Goal: Task Accomplishment & Management: Complete application form

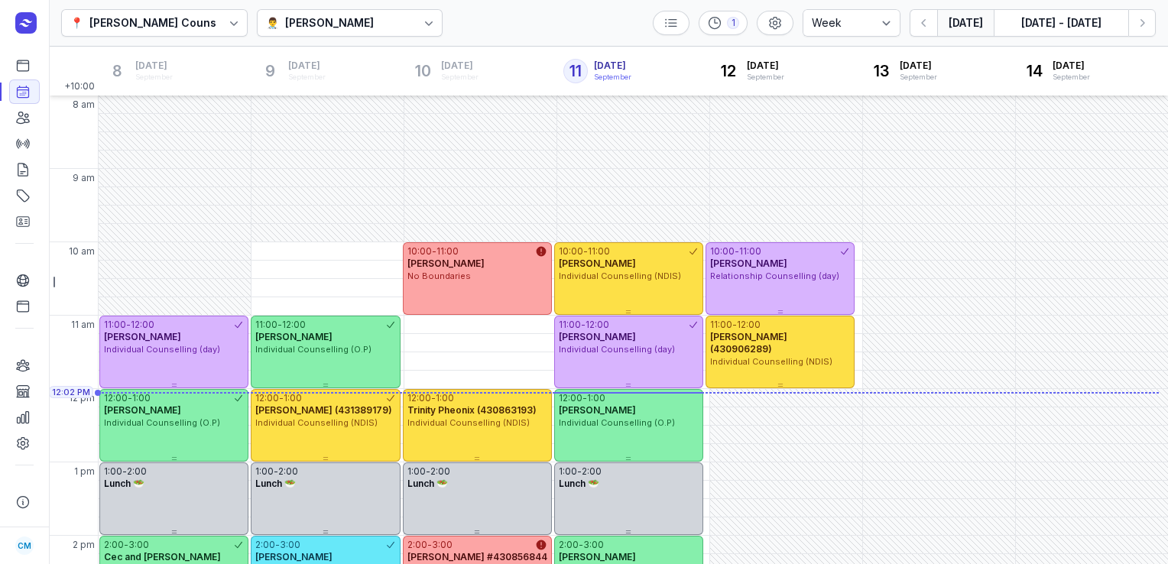
select select "week"
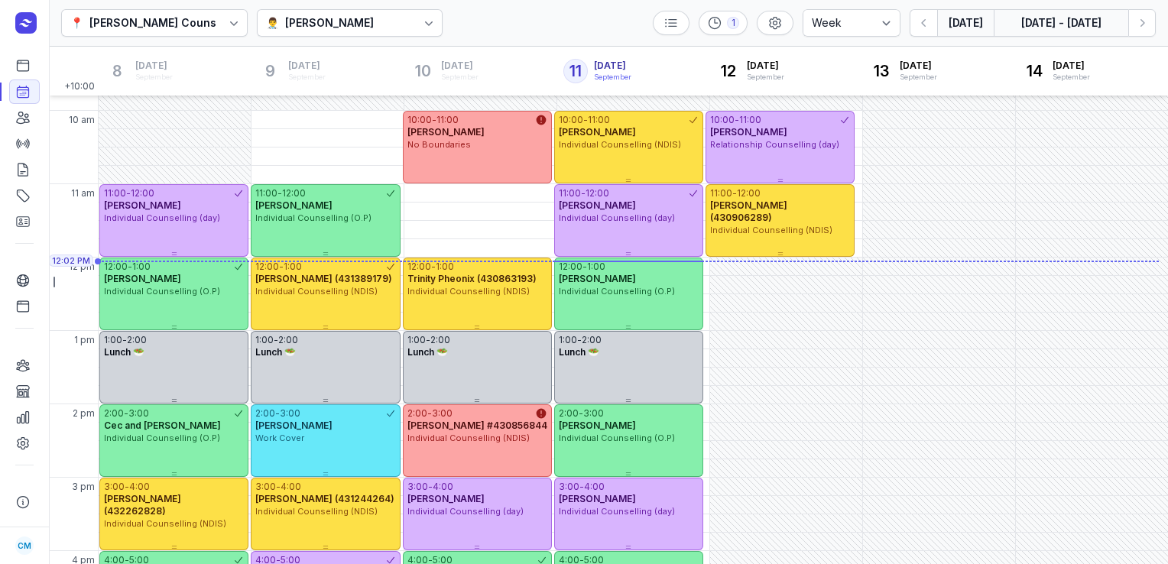
click at [1071, 29] on button "[DATE] - [DATE]" at bounding box center [1060, 23] width 134 height 28
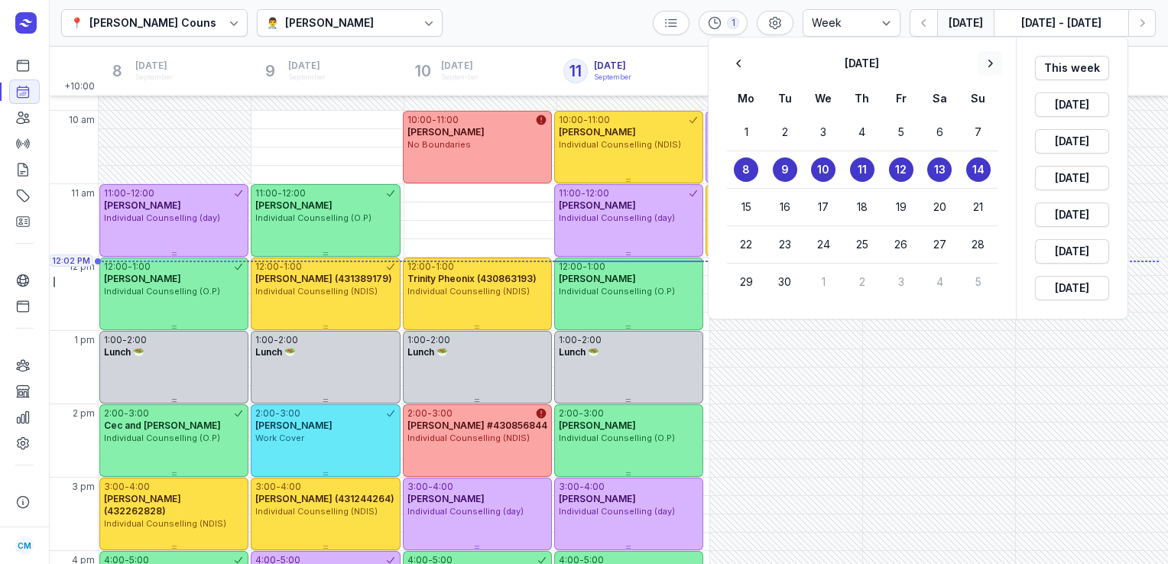
click at [987, 66] on icon "button" at bounding box center [989, 63] width 15 height 15
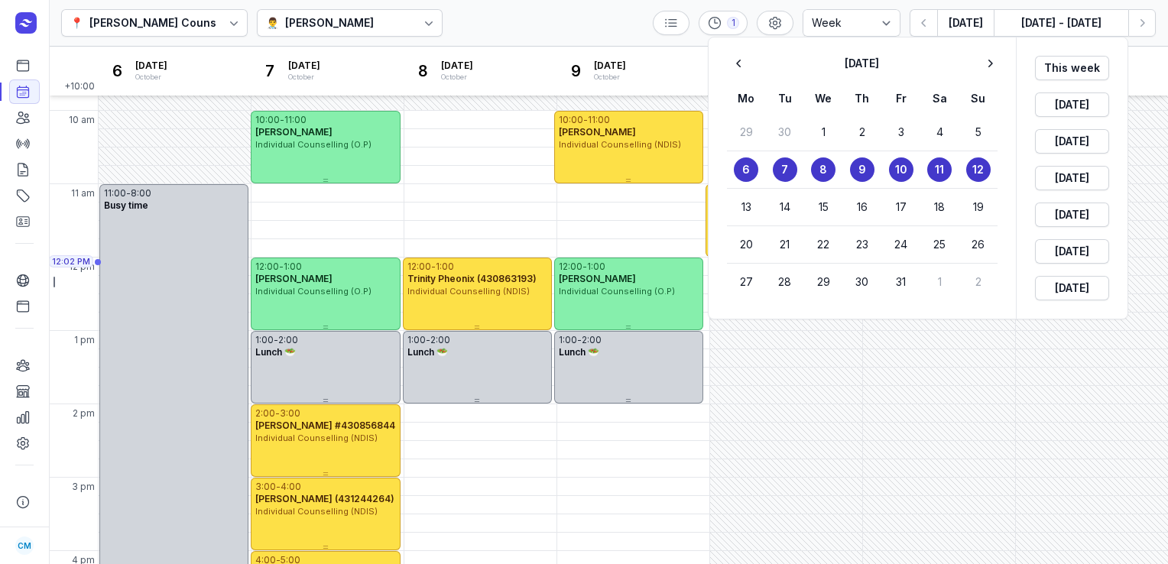
click at [748, 170] on time "6" at bounding box center [746, 169] width 8 height 15
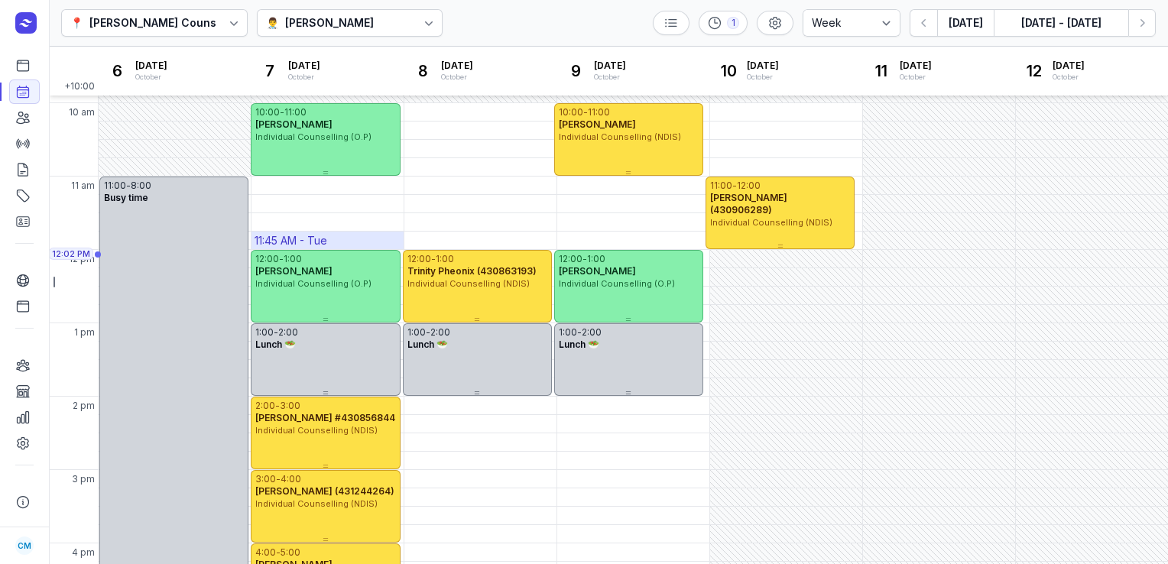
scroll to position [125, 0]
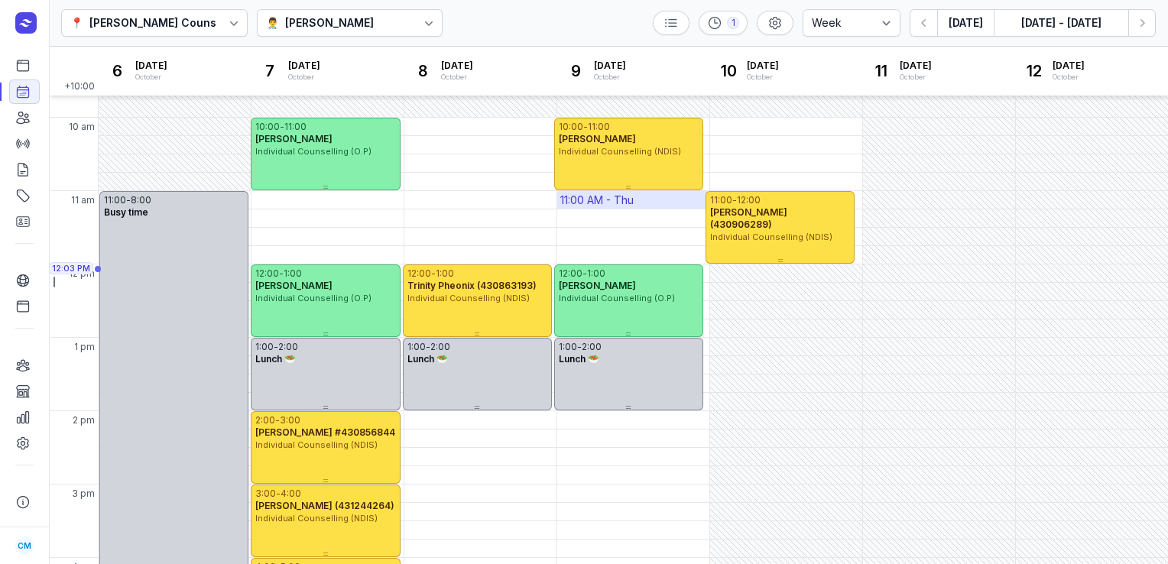
click at [620, 198] on div "11:00 AM - Thu" at bounding box center [596, 200] width 73 height 15
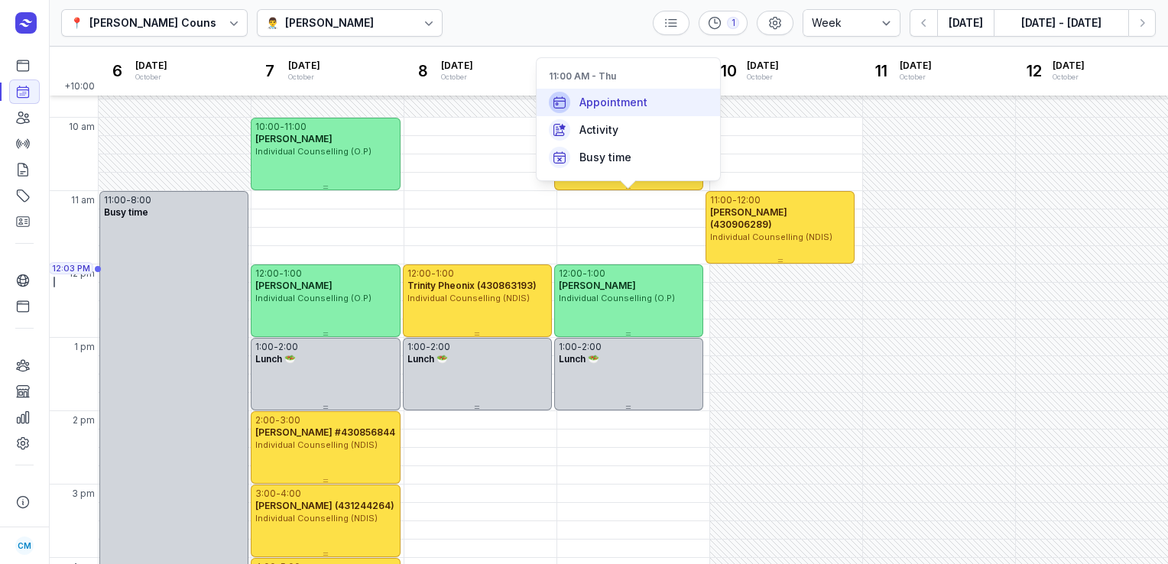
click at [627, 107] on span "Appointment" at bounding box center [613, 102] width 68 height 15
select select
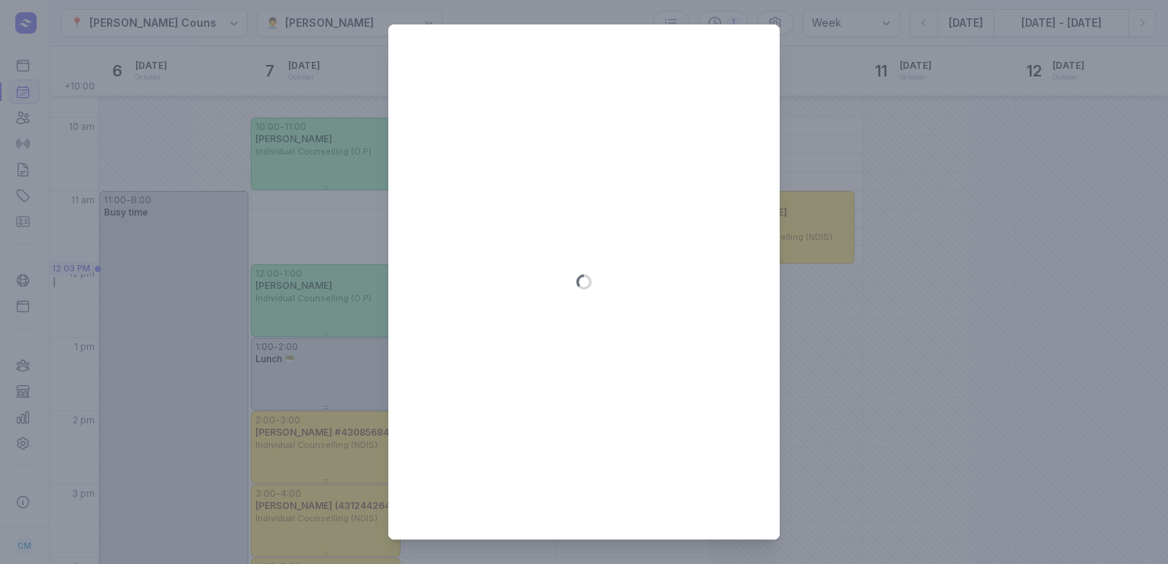
type input "[DATE]"
select select "11:00"
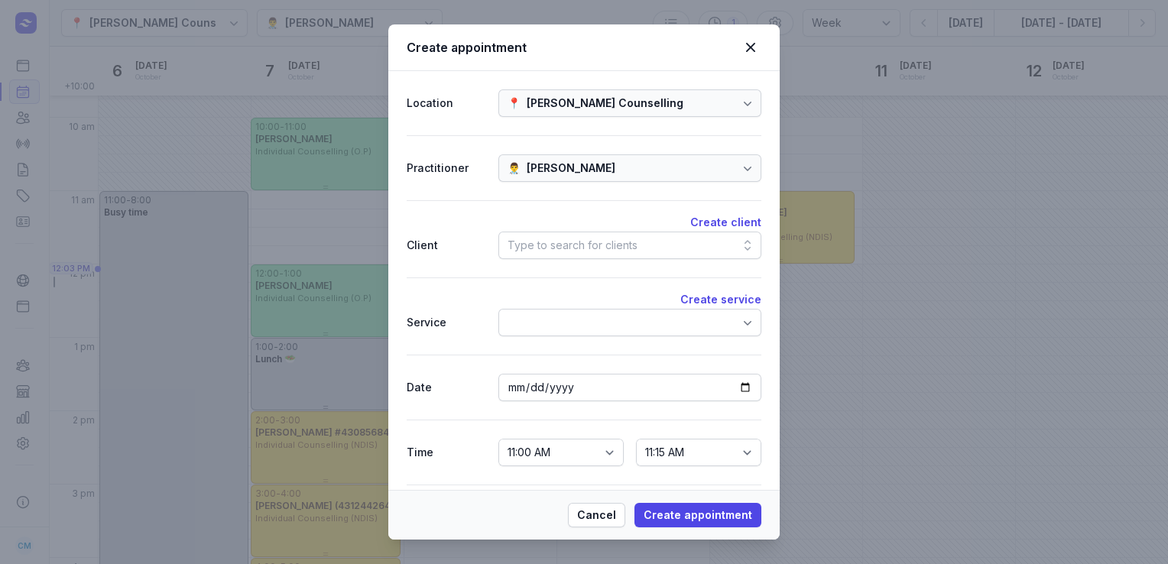
click at [577, 249] on div "Type to search for clients" at bounding box center [572, 245] width 130 height 18
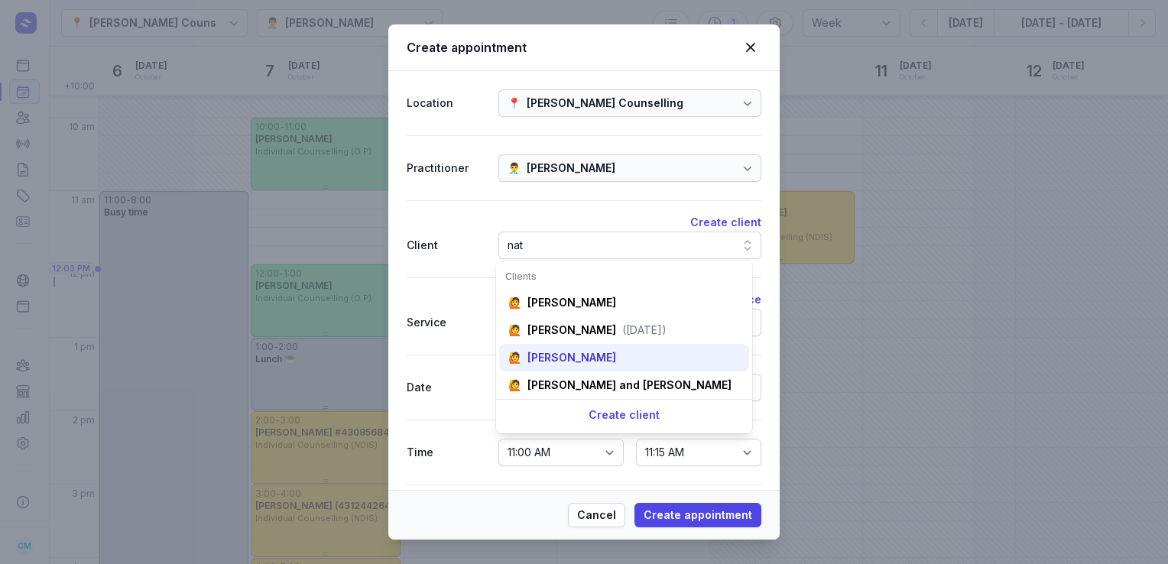
type input "nat"
click at [576, 356] on div "[PERSON_NAME]" at bounding box center [571, 357] width 89 height 15
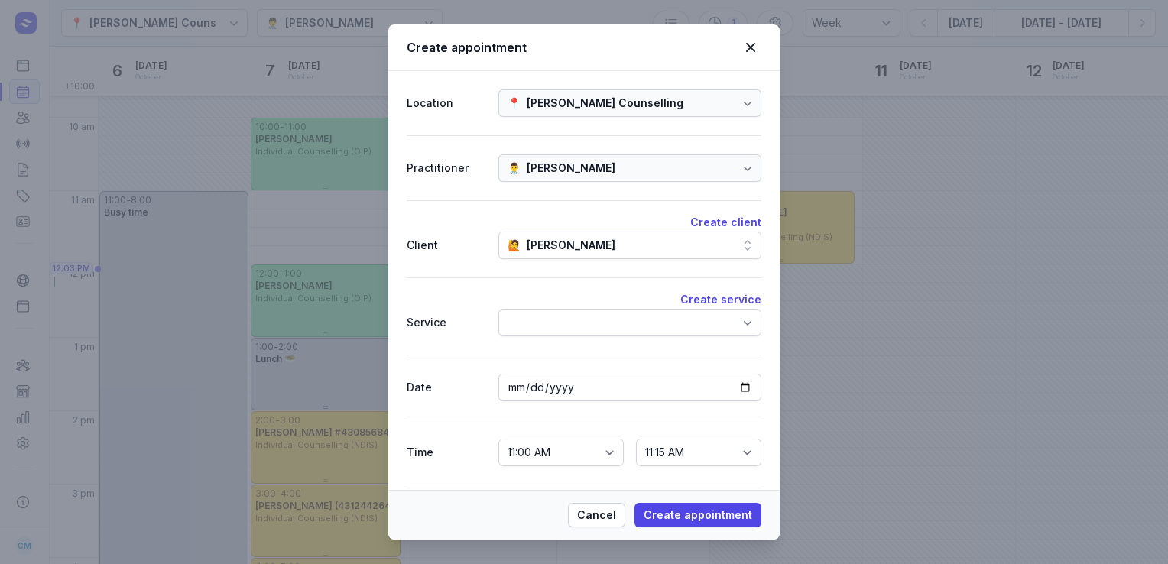
click at [578, 321] on div at bounding box center [629, 323] width 263 height 28
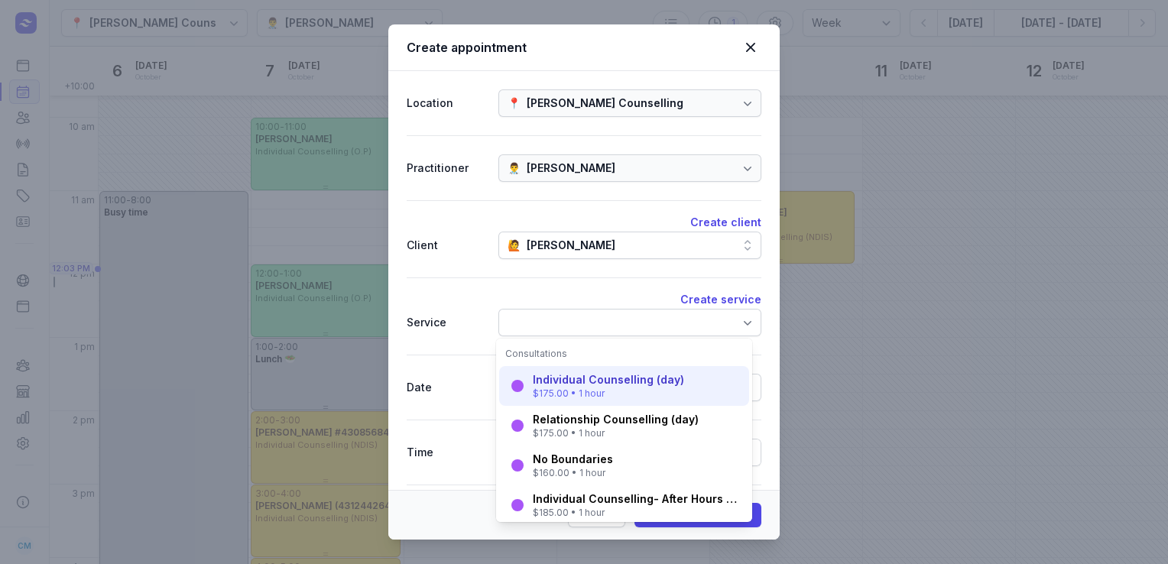
click at [569, 390] on div "$175.00 • 1 hour" at bounding box center [608, 393] width 151 height 12
select select "12:00"
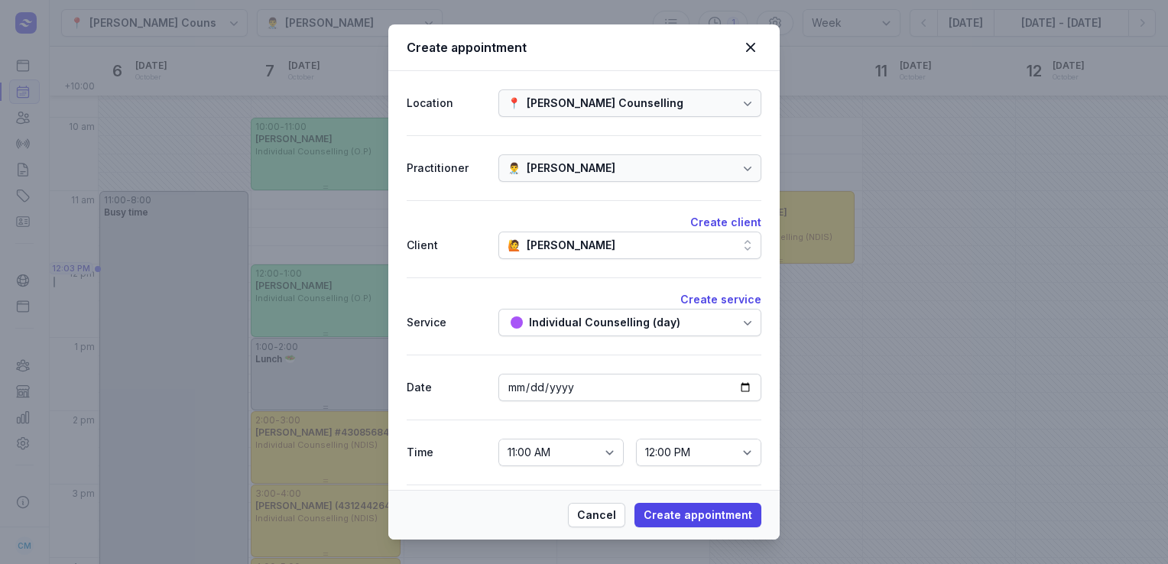
click at [694, 502] on div "Cancel Create appointment" at bounding box center [583, 515] width 391 height 50
click at [694, 508] on span "Create appointment" at bounding box center [697, 515] width 109 height 18
select select
